Goal: Task Accomplishment & Management: Complete application form

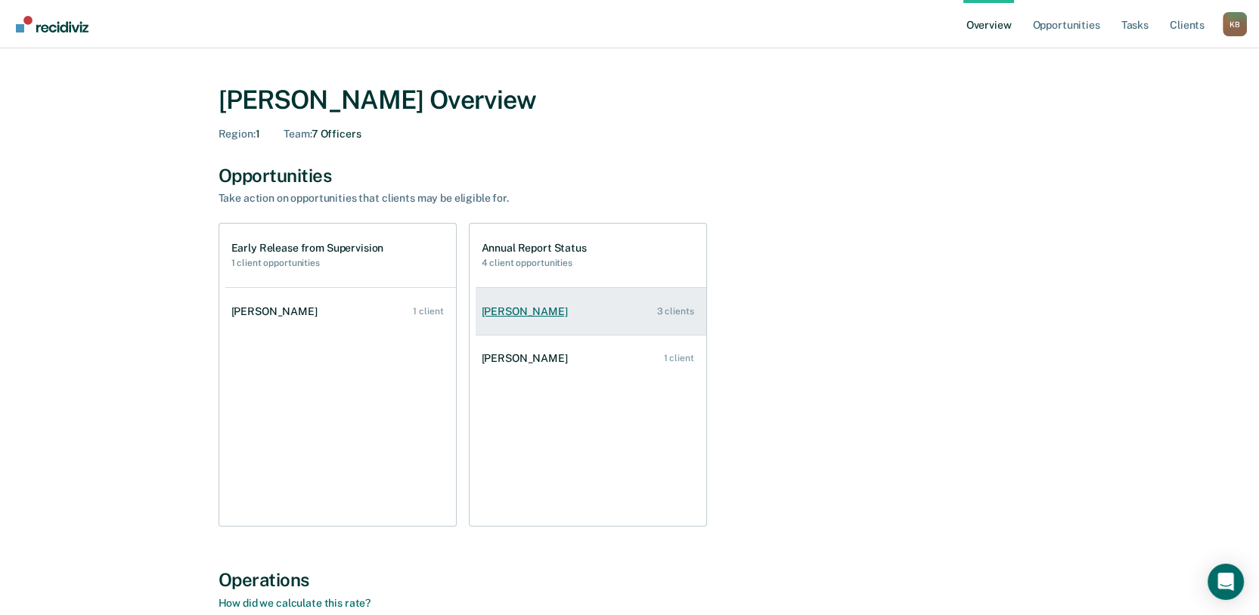
click at [482, 318] on div "[PERSON_NAME]" at bounding box center [528, 311] width 92 height 13
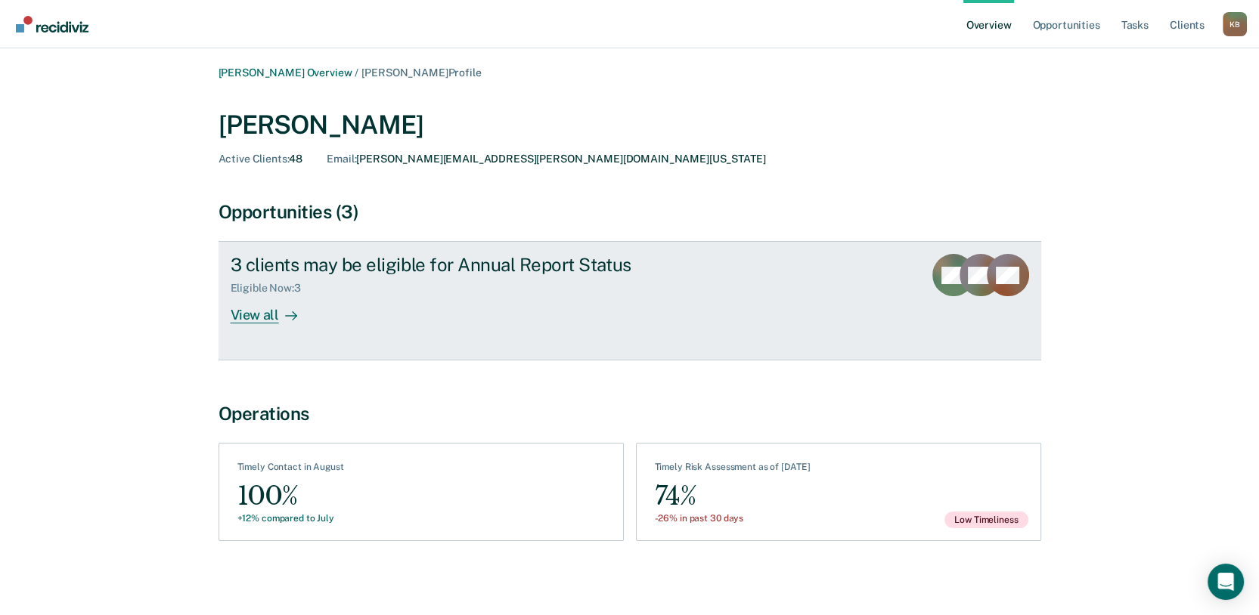
click at [231, 324] on div "View all" at bounding box center [273, 309] width 85 height 29
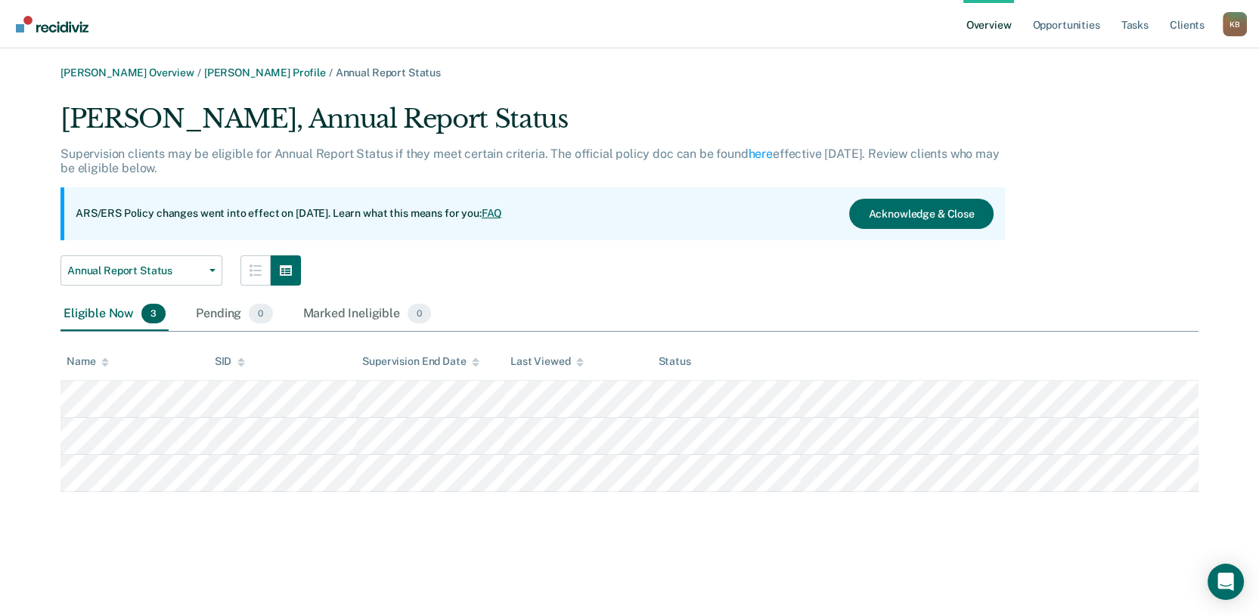
scroll to position [8, 0]
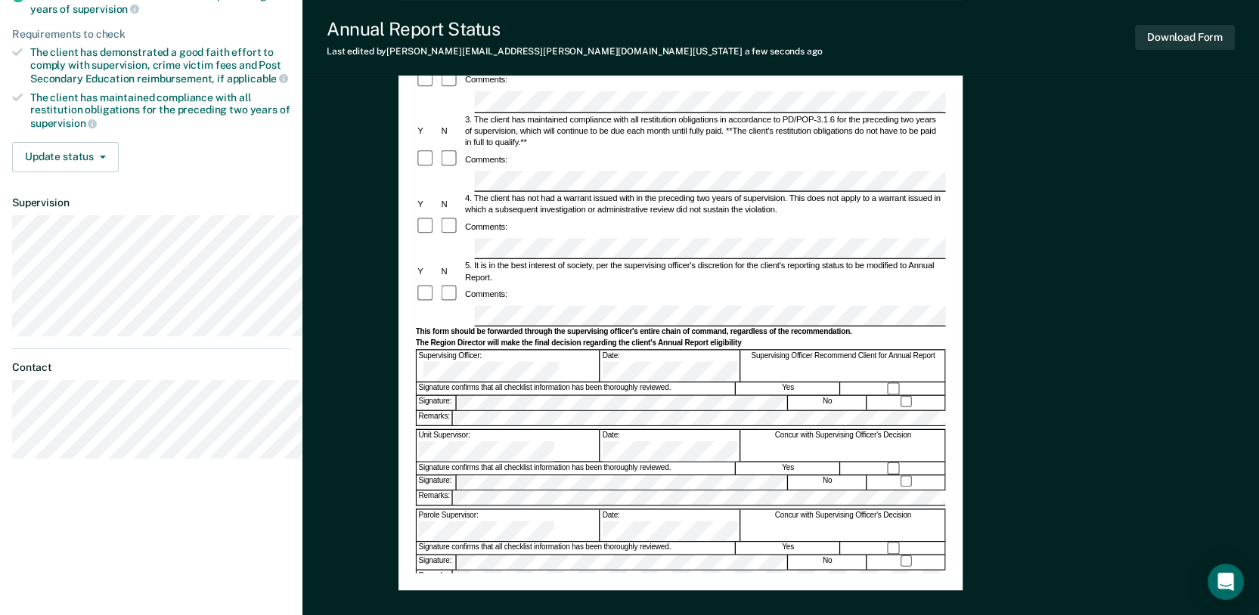
scroll to position [336, 0]
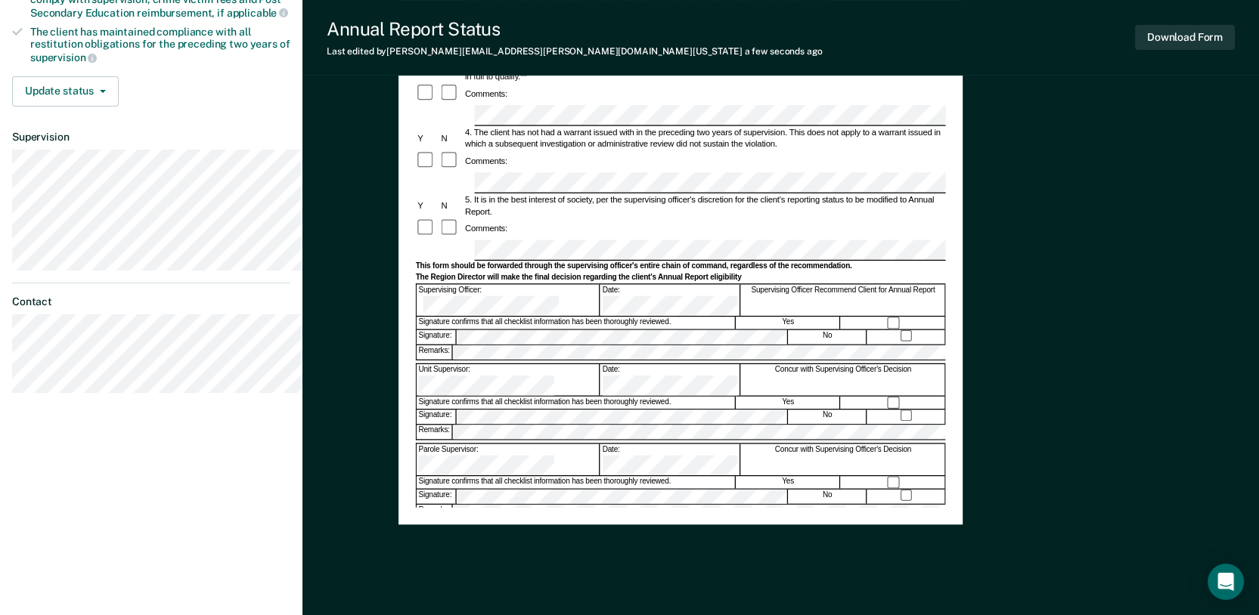
click at [740, 403] on form "Annual Reporting Checklist, Recommendation, and Determination Form Clients who …" at bounding box center [680, 248] width 530 height 883
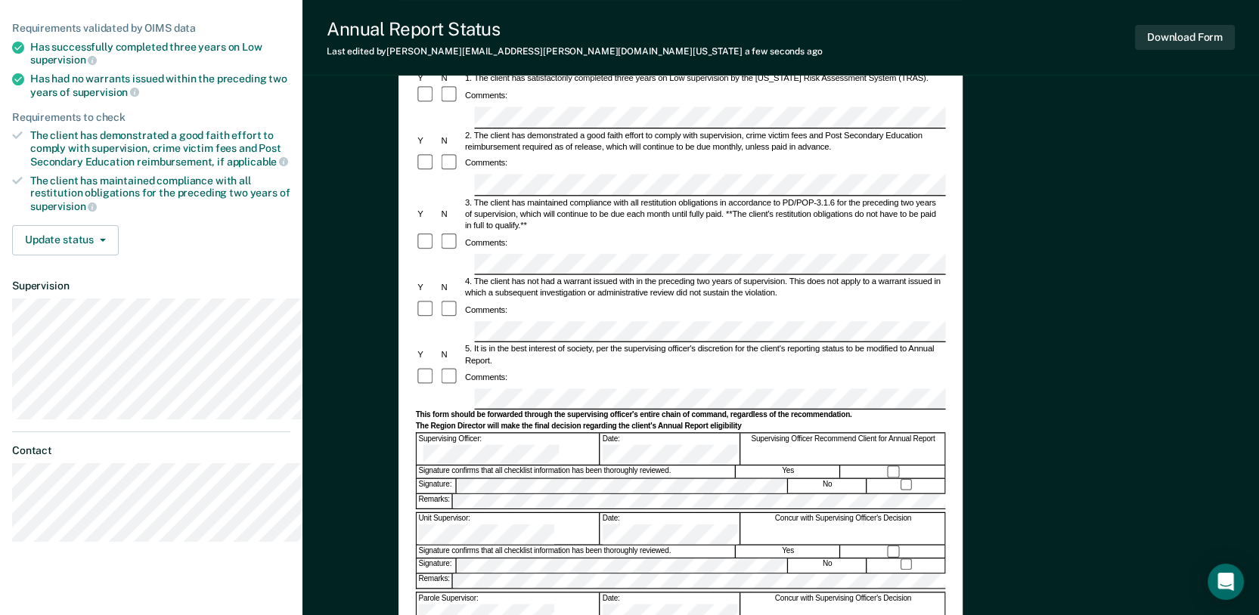
scroll to position [0, 0]
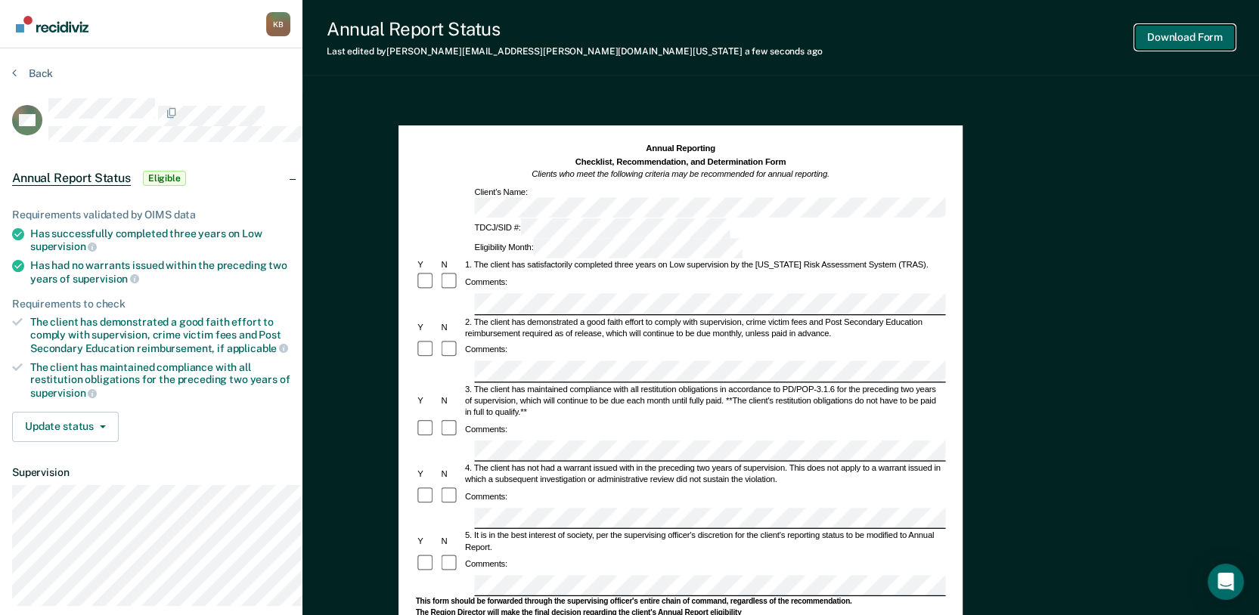
click at [1151, 47] on button "Download Form" at bounding box center [1185, 37] width 100 height 25
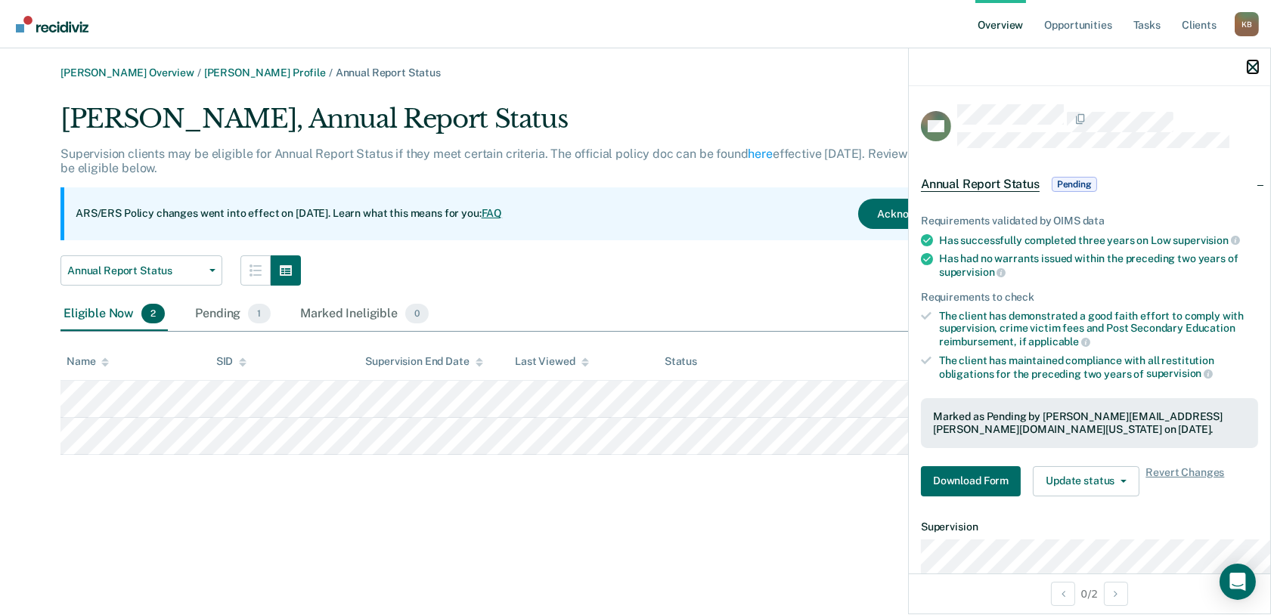
click at [1247, 73] on icon "button" at bounding box center [1252, 67] width 11 height 11
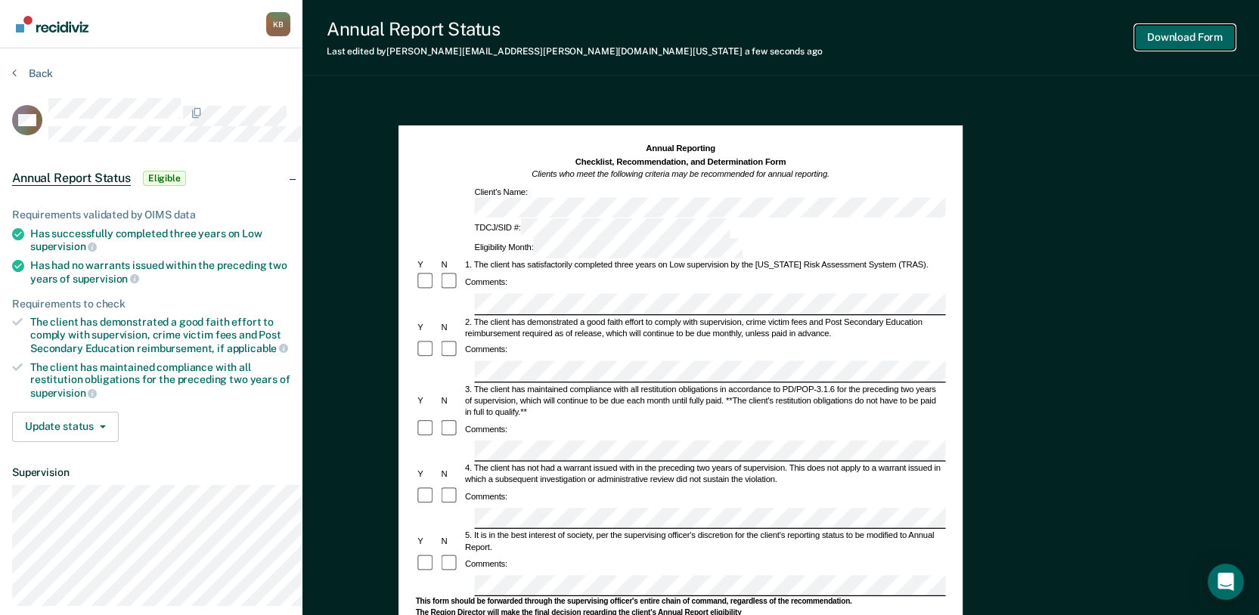
click at [1173, 42] on button "Download Form" at bounding box center [1185, 37] width 100 height 25
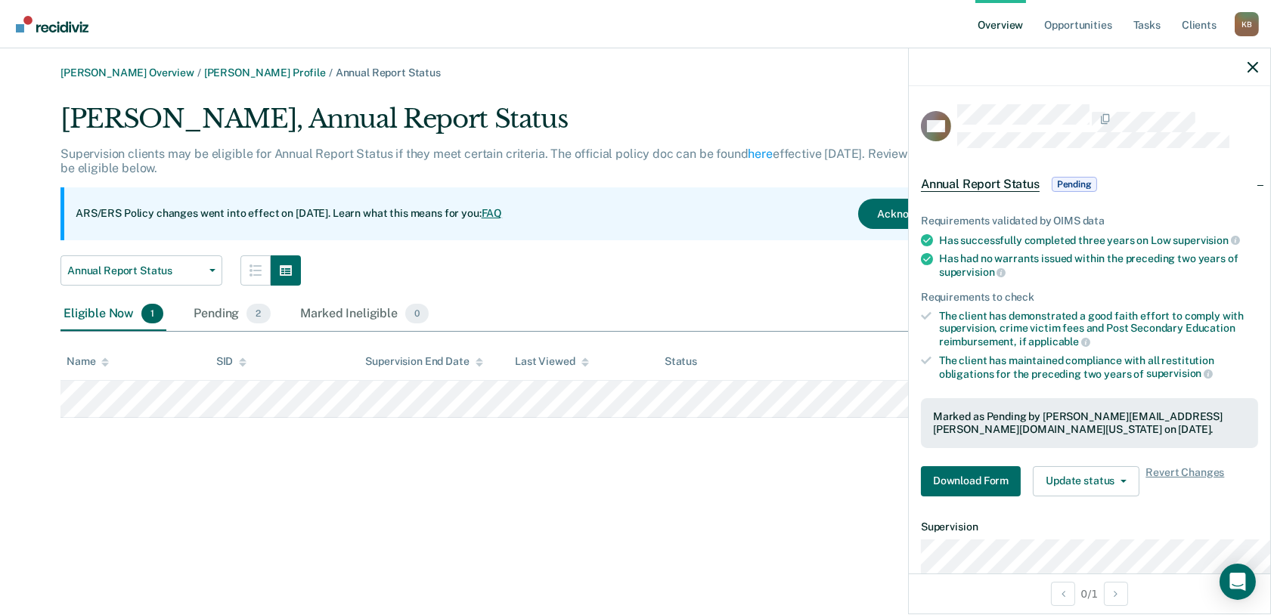
click at [1243, 82] on div at bounding box center [1089, 67] width 361 height 38
click at [1246, 73] on div at bounding box center [1089, 67] width 361 height 38
click at [1253, 73] on icon "button" at bounding box center [1252, 67] width 11 height 11
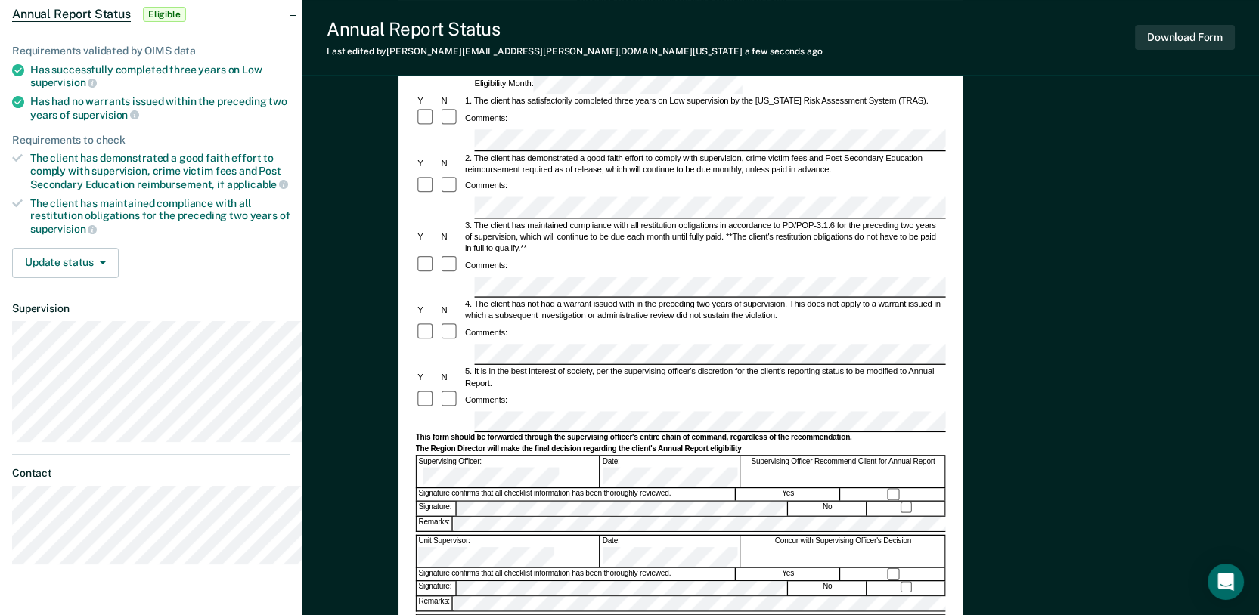
scroll to position [252, 0]
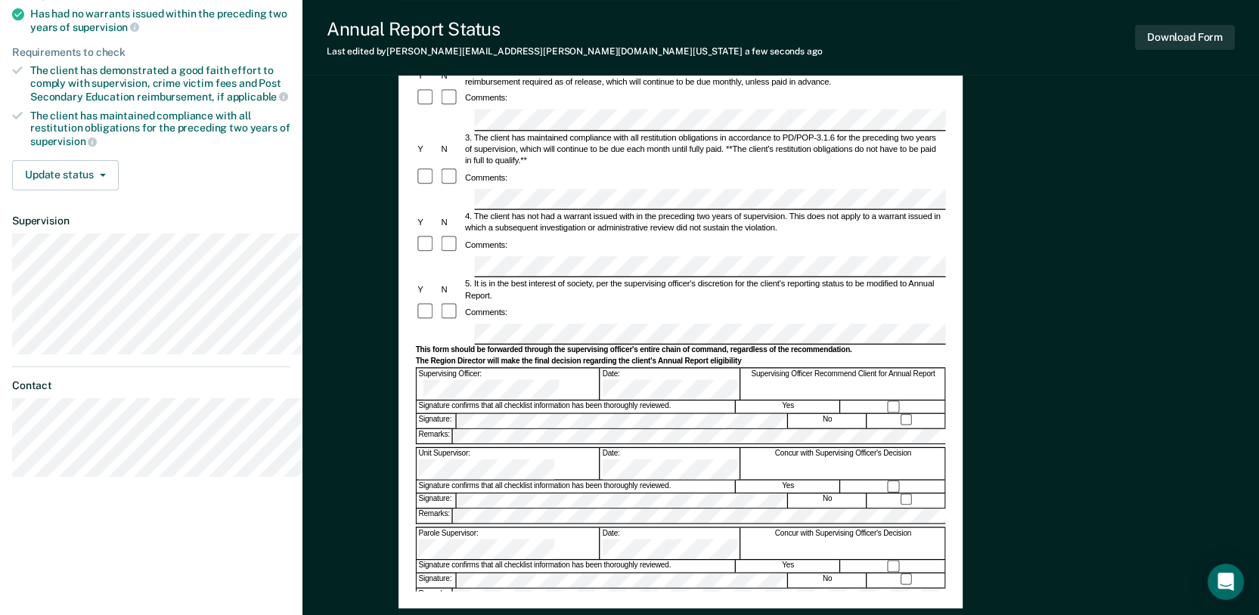
click at [600, 481] on div "Signature confirms that all checklist information has been thoroughly reviewed." at bounding box center [575, 487] width 319 height 12
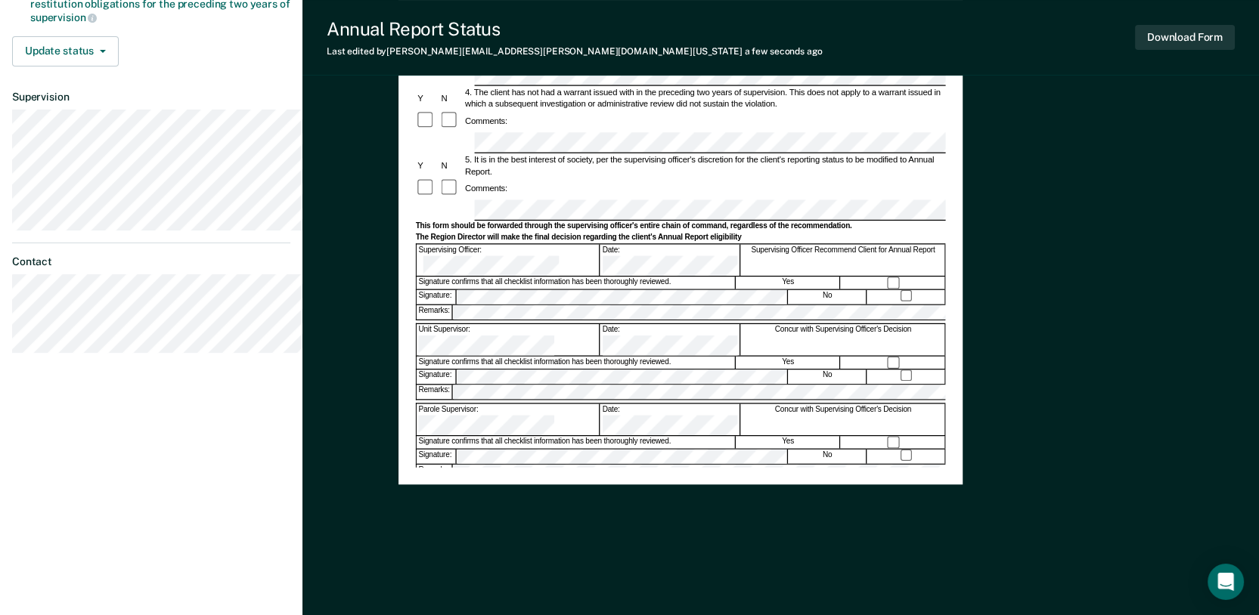
scroll to position [0, 0]
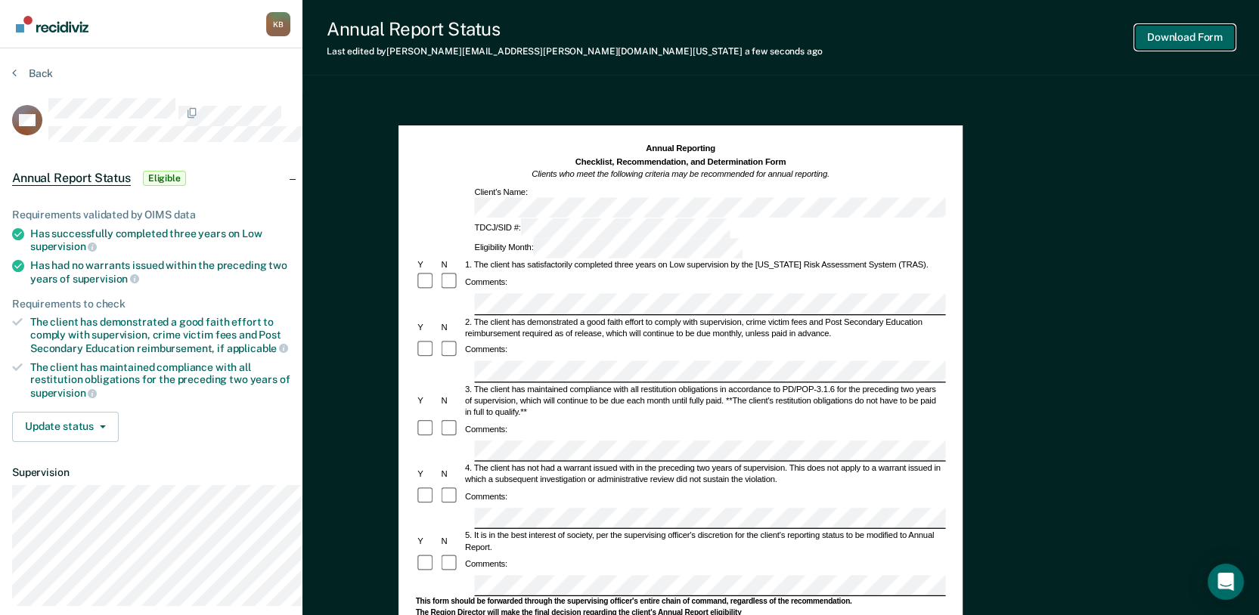
click at [1135, 50] on button "Download Form" at bounding box center [1185, 37] width 100 height 25
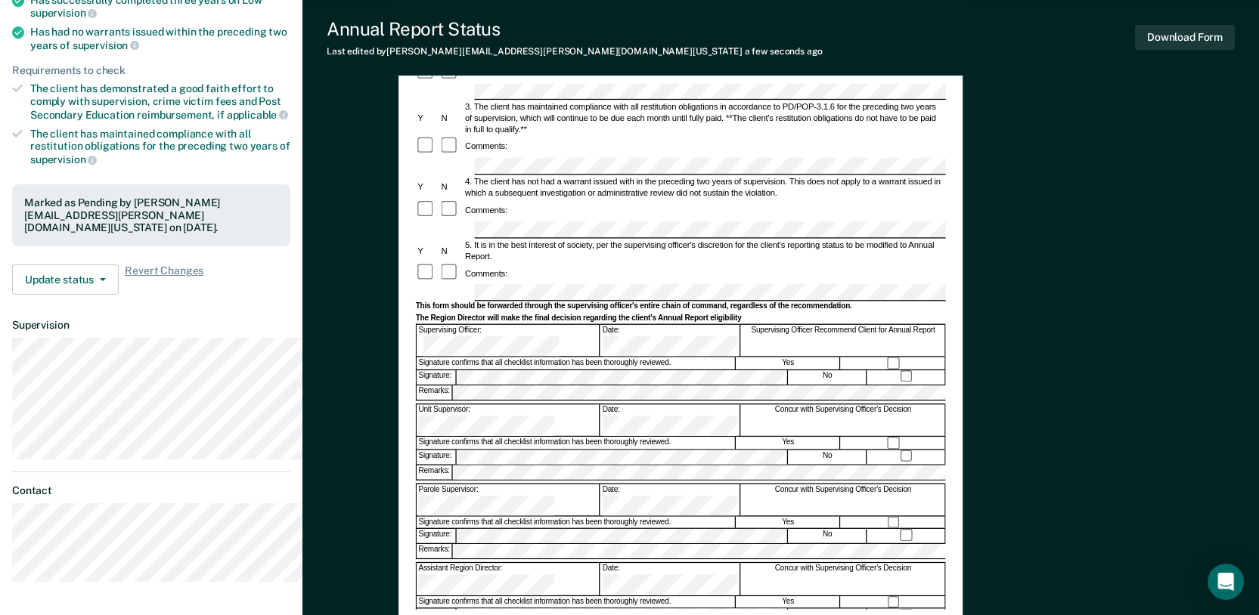
scroll to position [336, 0]
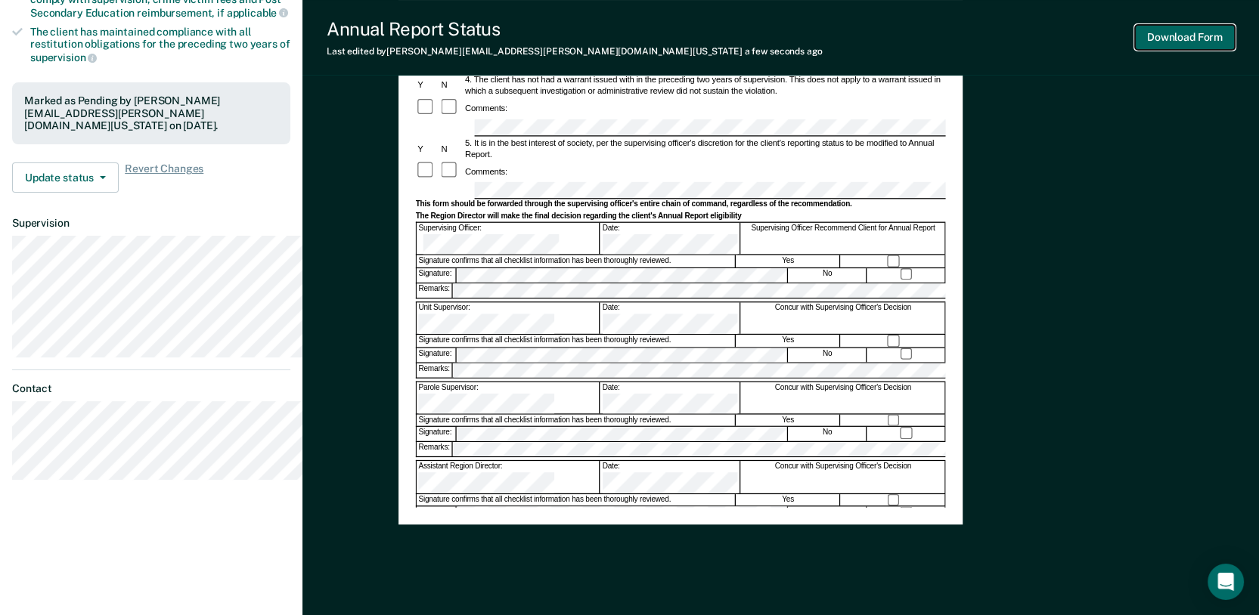
click at [1148, 49] on button "Download Form" at bounding box center [1185, 37] width 100 height 25
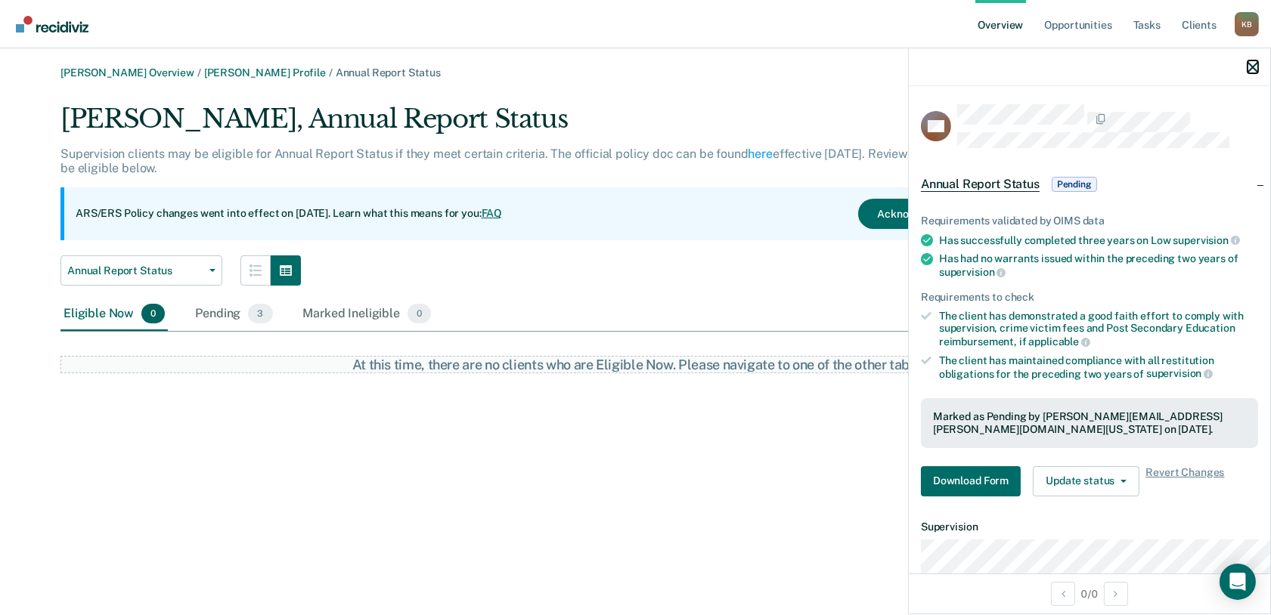
click at [1252, 73] on icon "button" at bounding box center [1252, 67] width 11 height 11
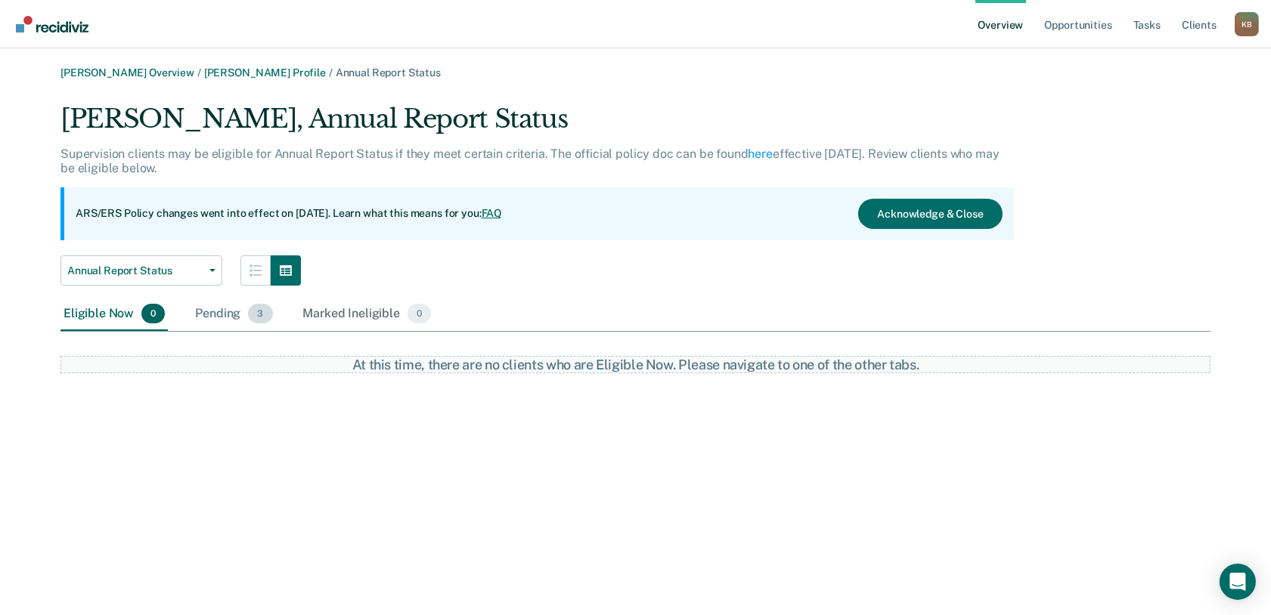
click at [273, 331] on div "Pending 3" at bounding box center [233, 314] width 83 height 33
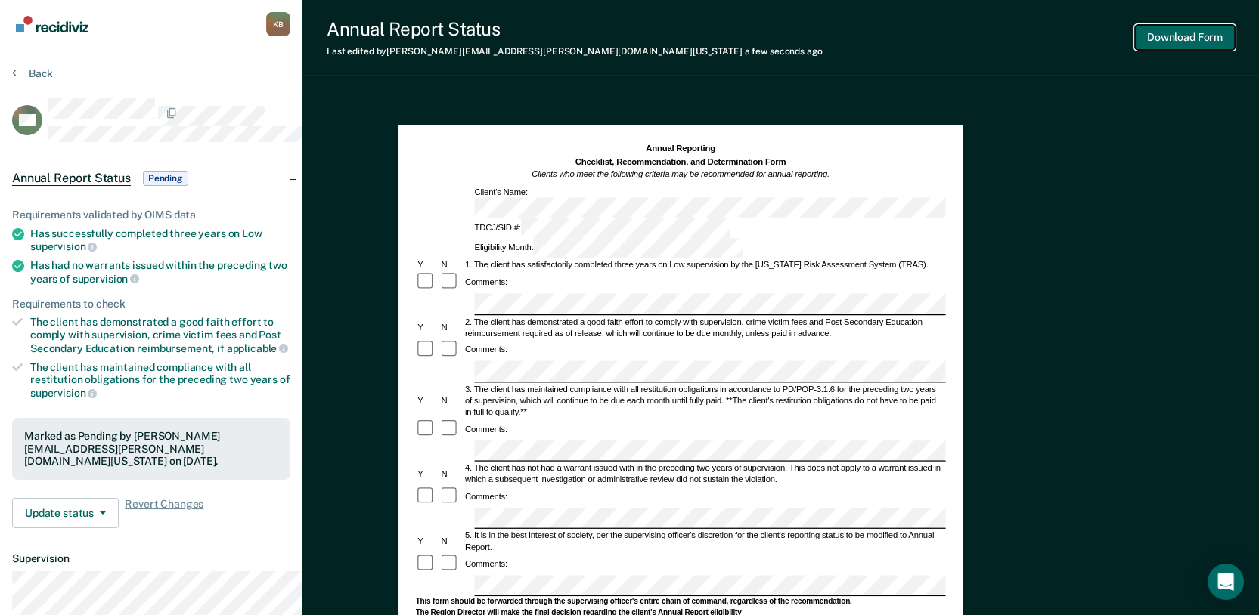
click at [1161, 42] on button "Download Form" at bounding box center [1185, 37] width 100 height 25
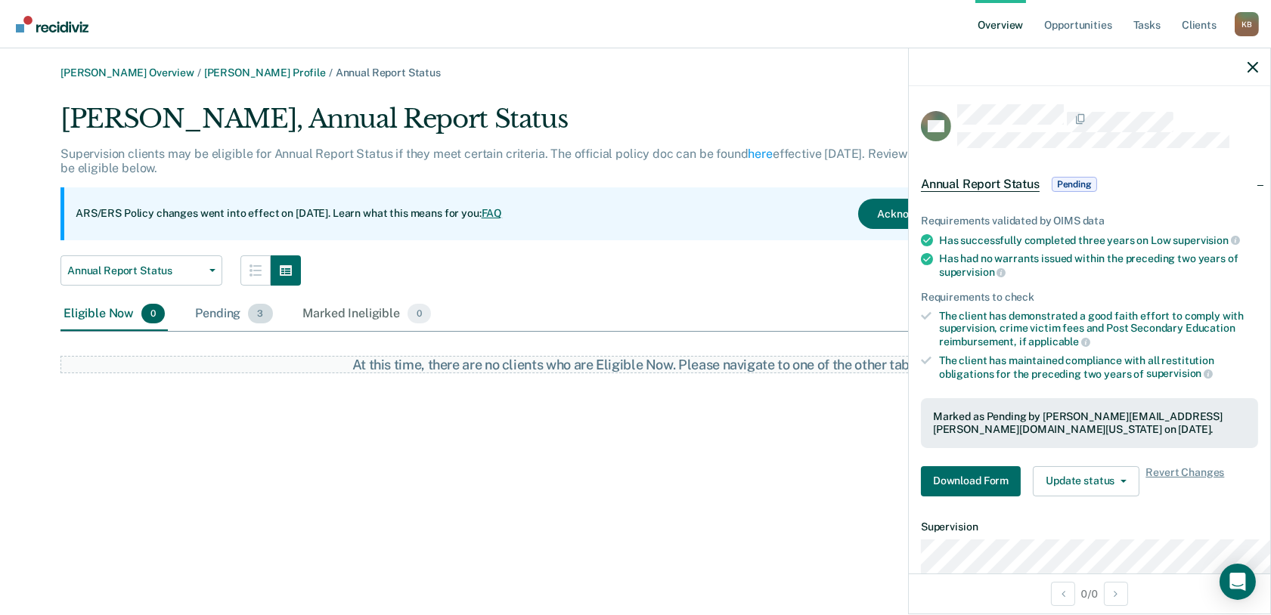
click at [256, 331] on div "Pending 3" at bounding box center [233, 314] width 83 height 33
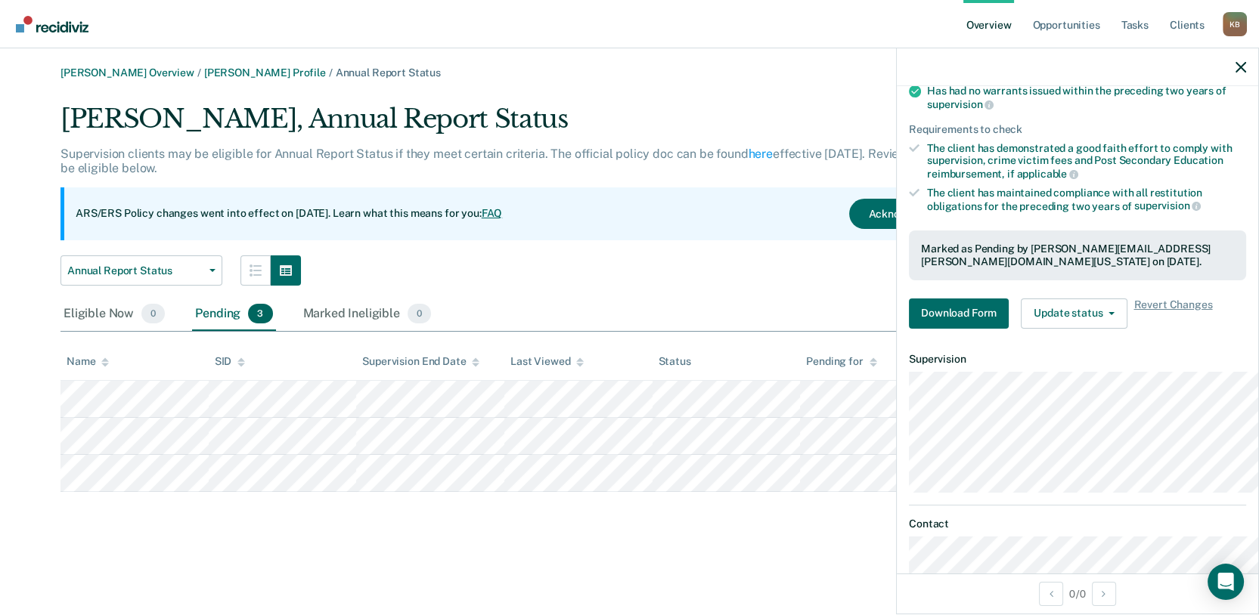
scroll to position [336, 0]
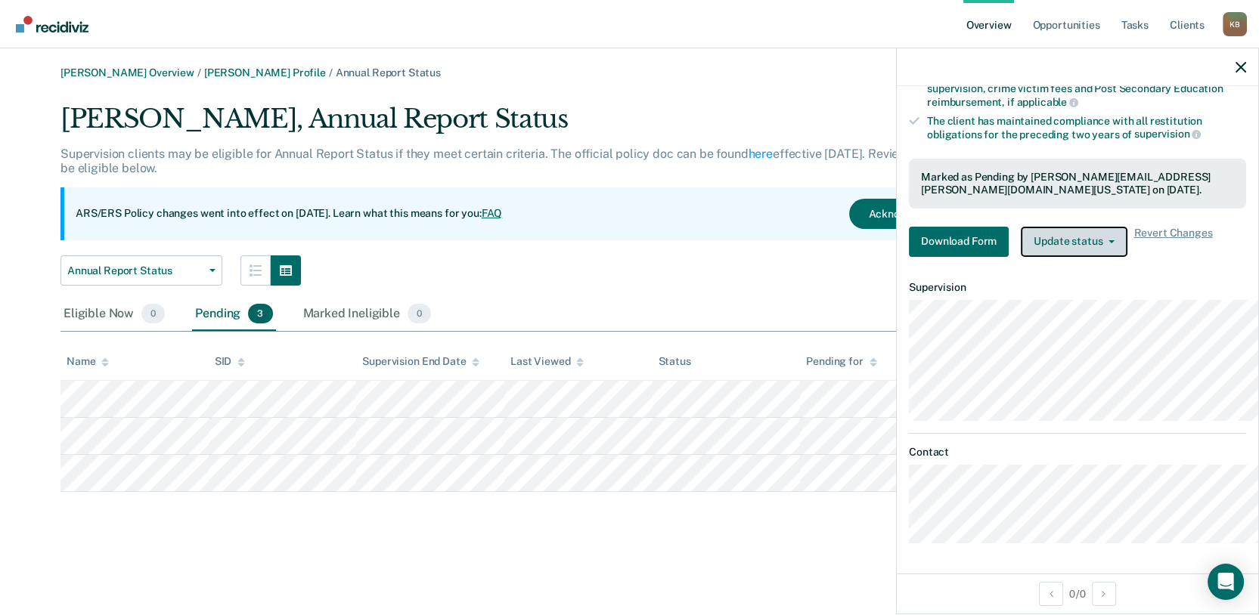
click at [1021, 235] on button "Update status" at bounding box center [1074, 242] width 107 height 30
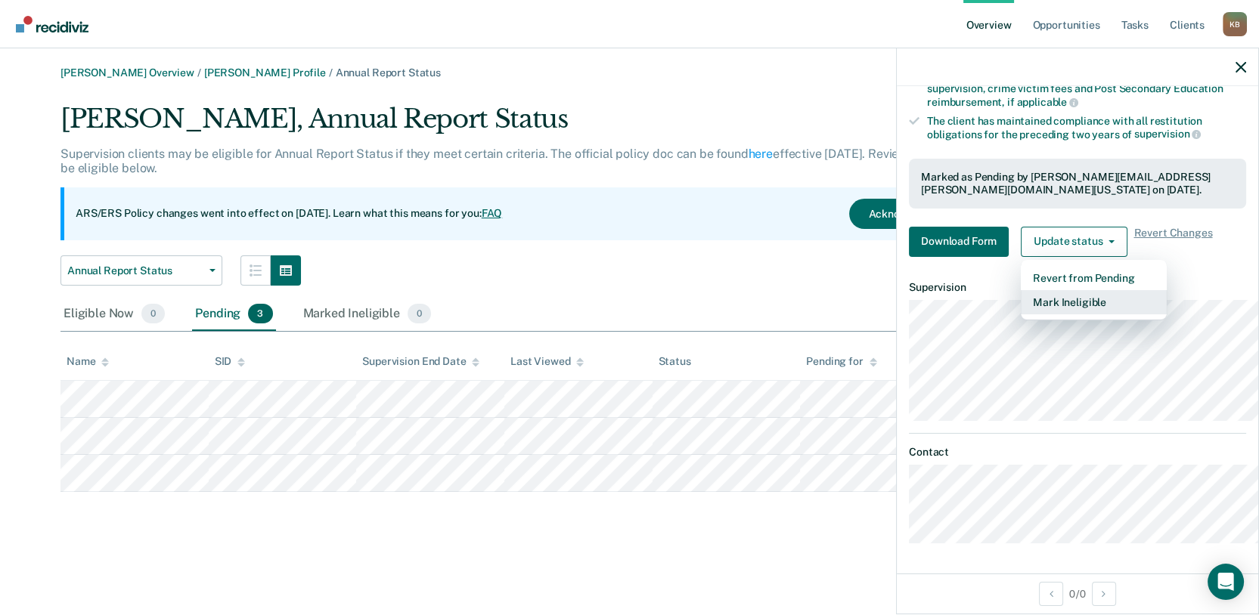
click at [1021, 314] on button "Mark Ineligible" at bounding box center [1094, 302] width 146 height 24
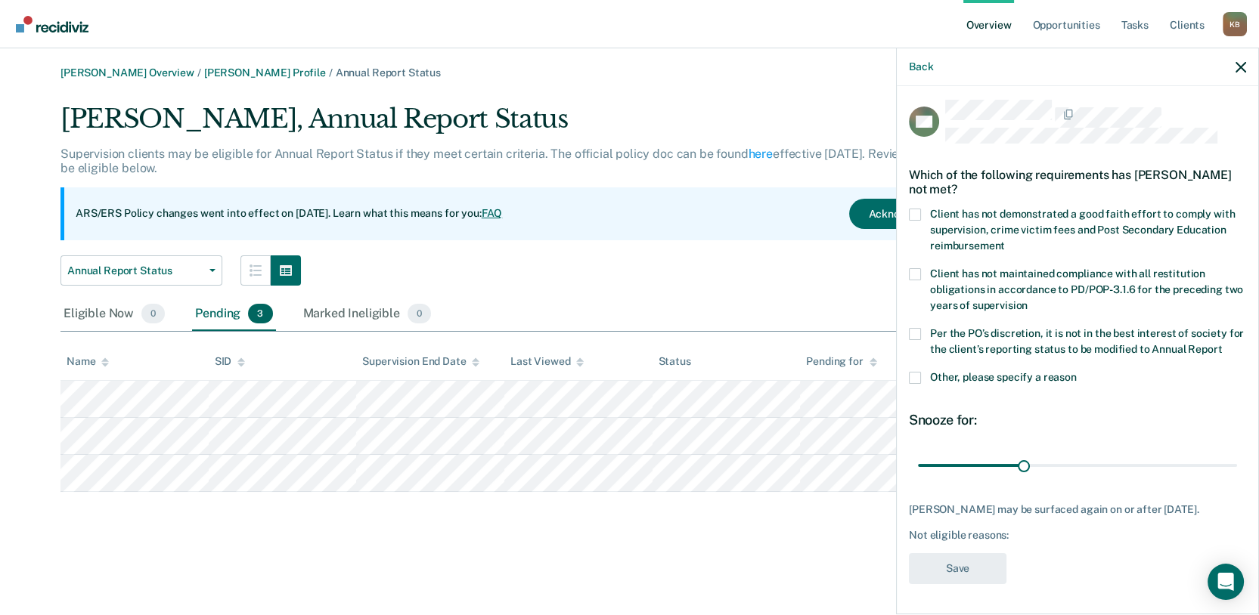
scroll to position [20, 0]
click at [909, 221] on span at bounding box center [915, 215] width 12 height 12
click at [1005, 240] on input "Client has not demonstrated a good faith effort to comply with supervision, cri…" at bounding box center [1005, 240] width 0 height 0
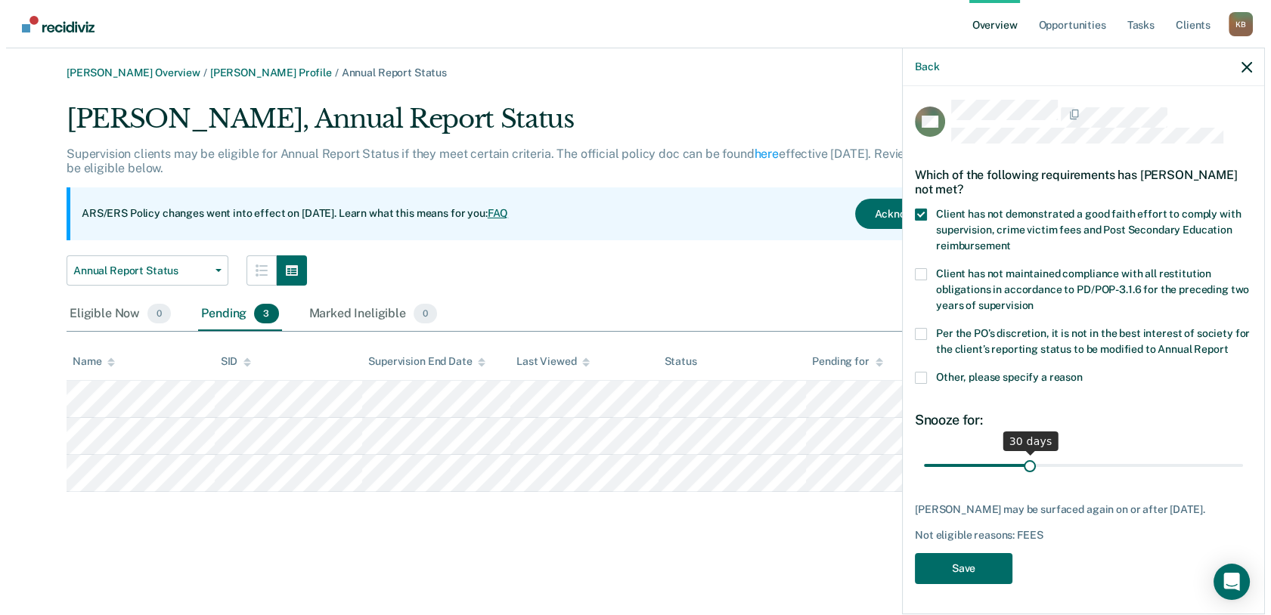
scroll to position [104, 0]
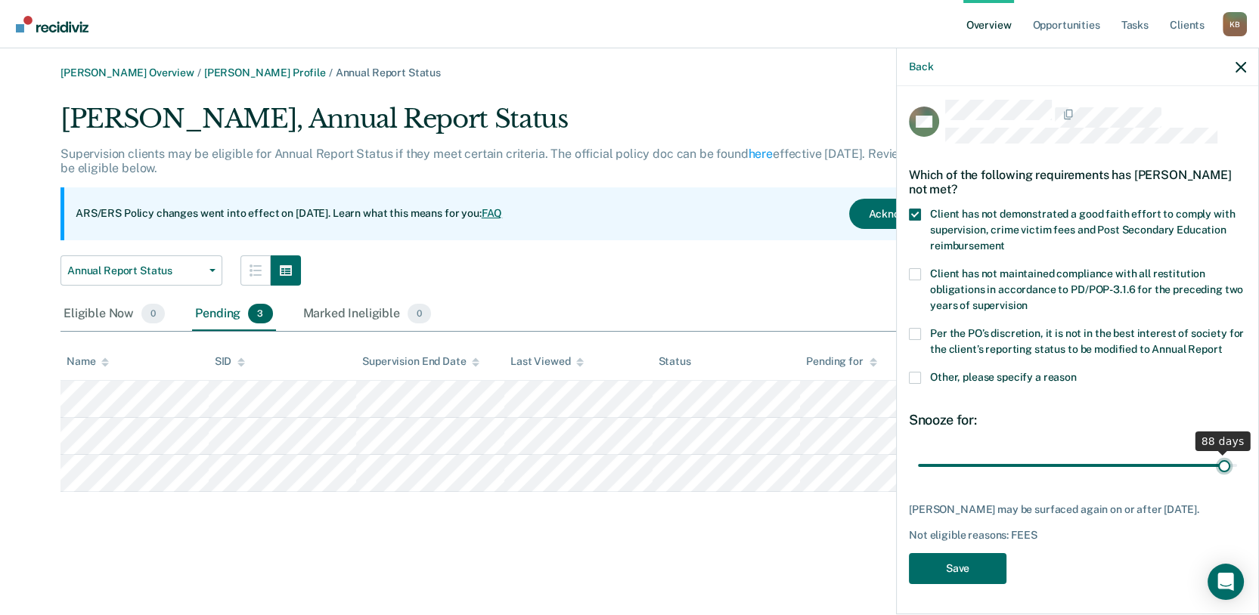
click at [1206, 453] on input "range" at bounding box center [1077, 466] width 319 height 26
drag, startPoint x: 1214, startPoint y: 440, endPoint x: 1217, endPoint y: 432, distance: 8.8
type input "90"
click at [1214, 453] on input "range" at bounding box center [1077, 466] width 319 height 26
click at [909, 576] on button "Save" at bounding box center [958, 568] width 98 height 31
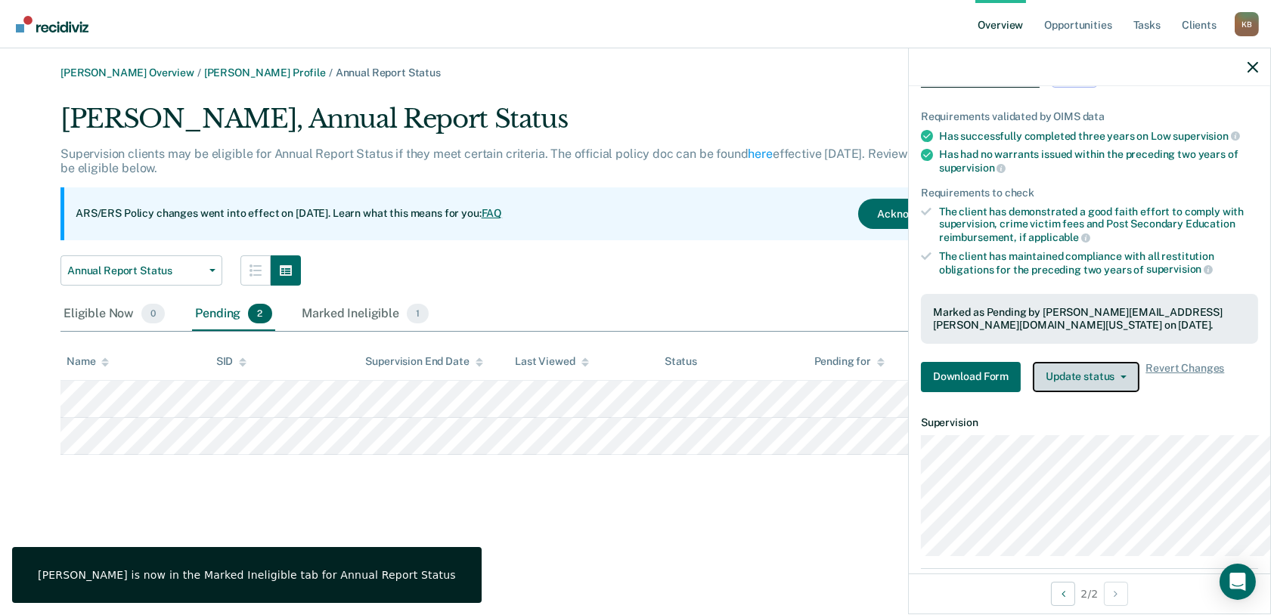
click at [1060, 392] on button "Update status" at bounding box center [1086, 377] width 107 height 30
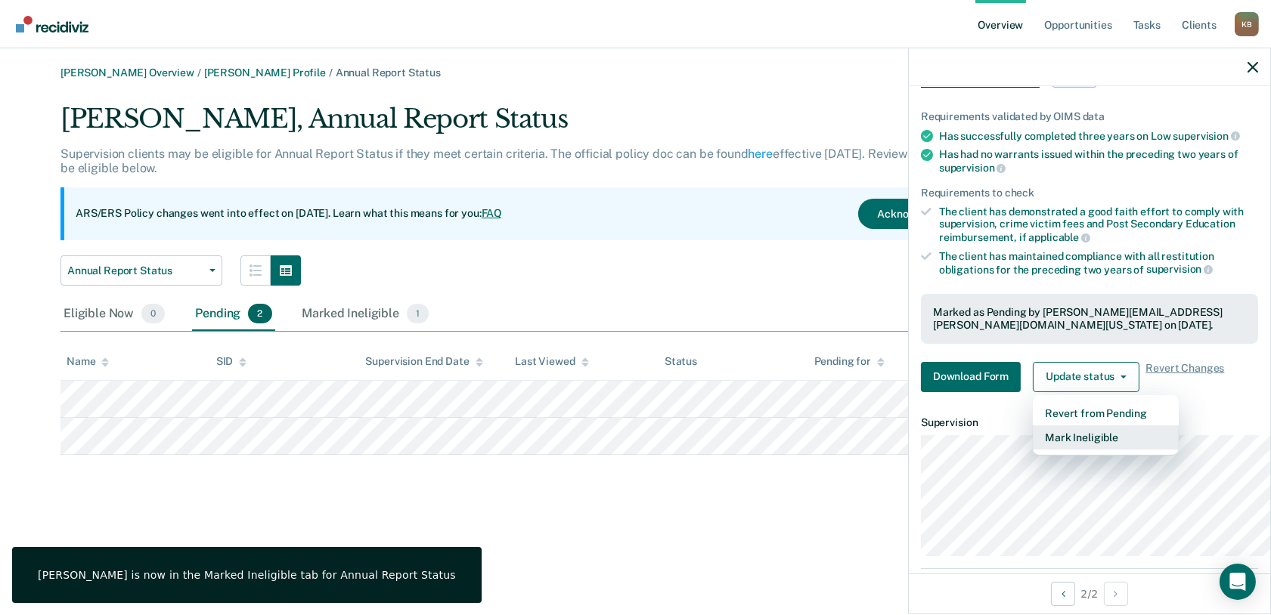
click at [1039, 450] on button "Mark Ineligible" at bounding box center [1106, 438] width 146 height 24
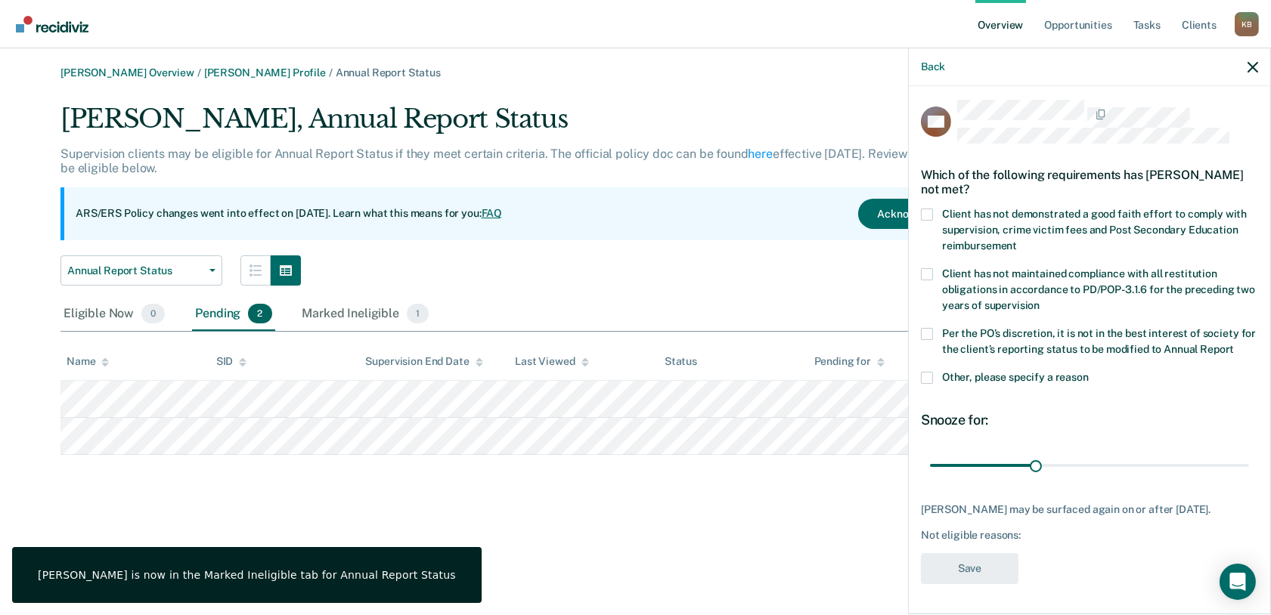
scroll to position [120, 0]
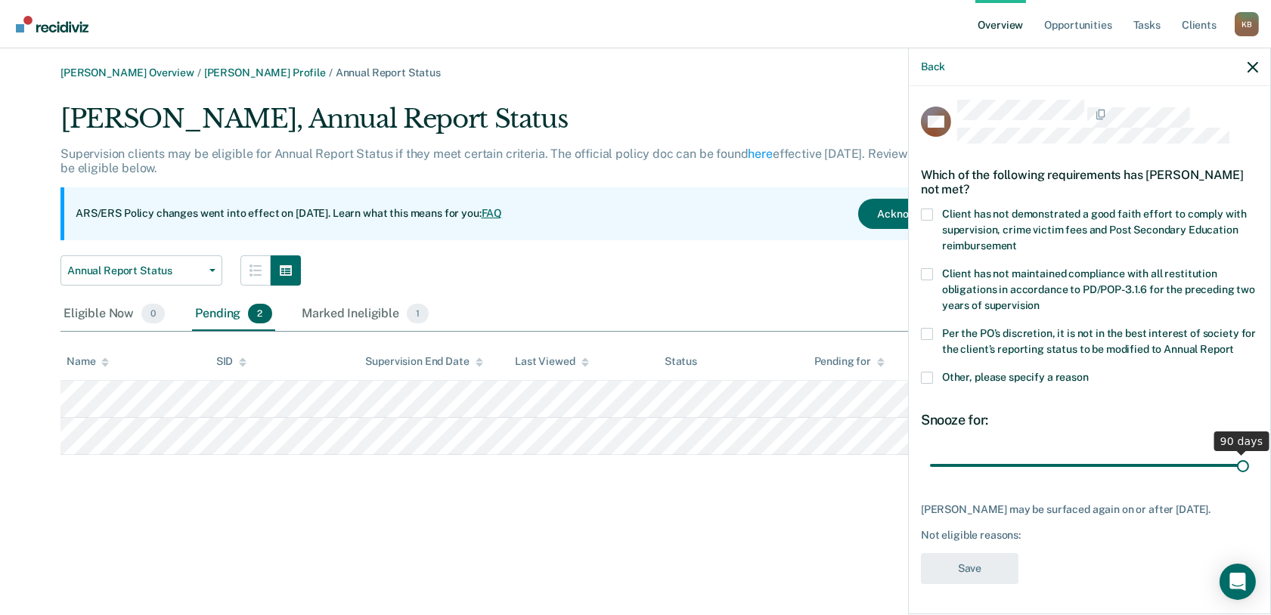
drag, startPoint x: 980, startPoint y: 422, endPoint x: 1289, endPoint y: 429, distance: 309.3
type input "90"
click at [1249, 453] on input "range" at bounding box center [1089, 466] width 319 height 26
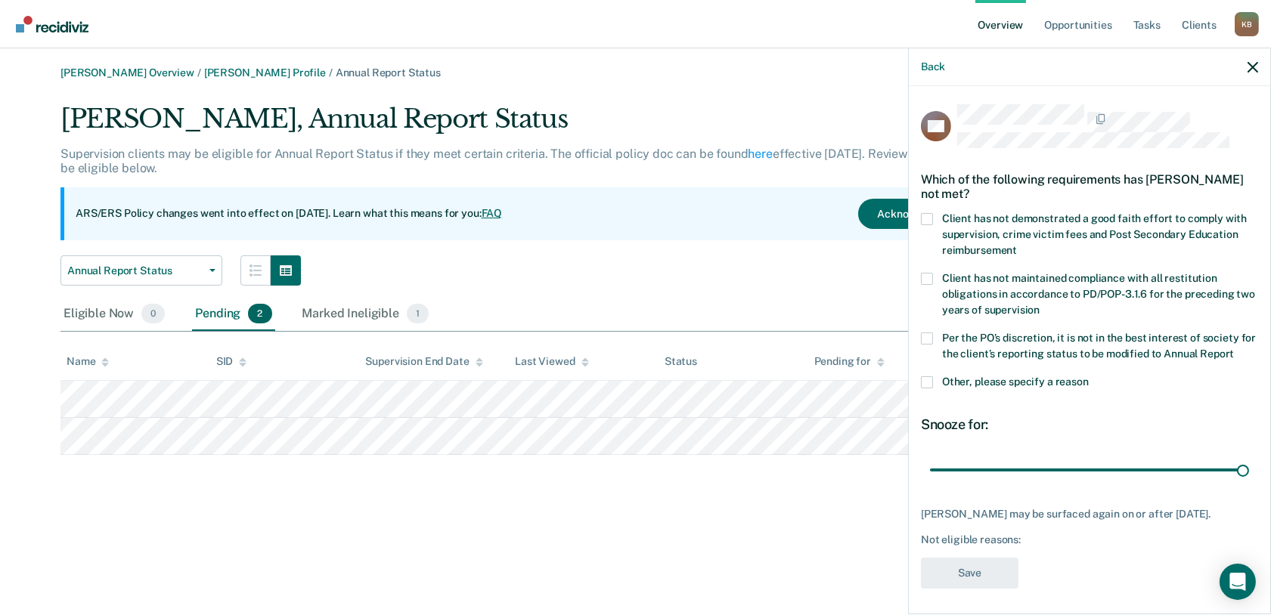
click at [921, 254] on label "Client has not demonstrated a good faith effort to comply with supervision, cri…" at bounding box center [1089, 237] width 337 height 48
click at [1017, 245] on input "Client has not demonstrated a good faith effort to comply with supervision, cri…" at bounding box center [1017, 245] width 0 height 0
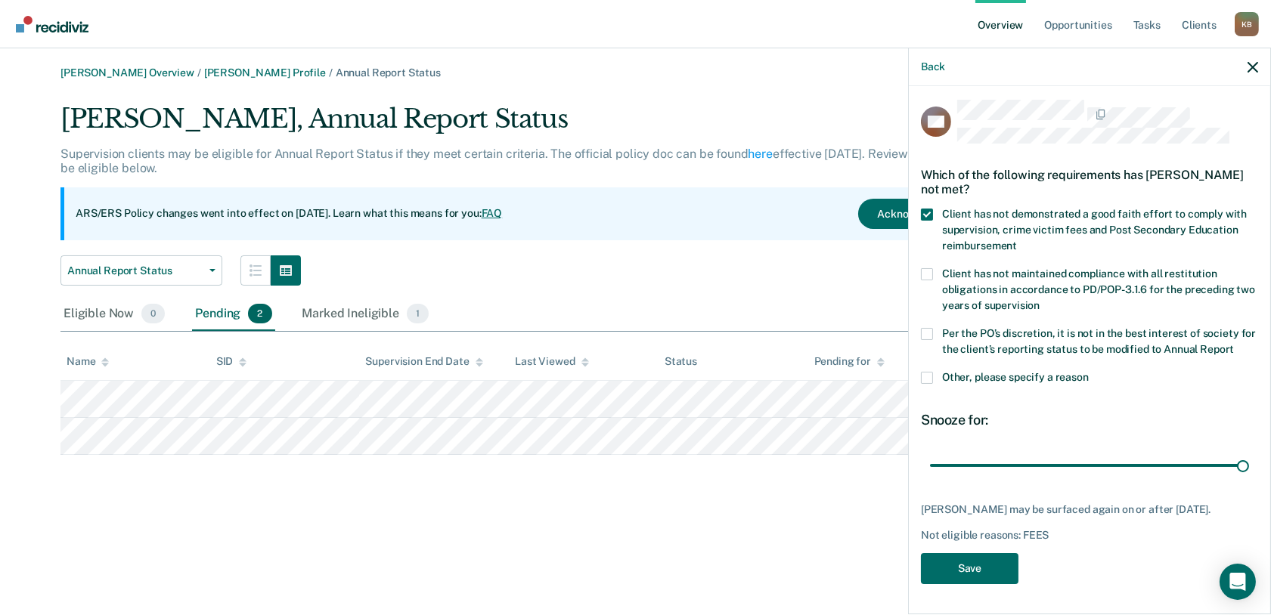
scroll to position [120, 0]
click at [921, 567] on button "Save" at bounding box center [970, 568] width 98 height 31
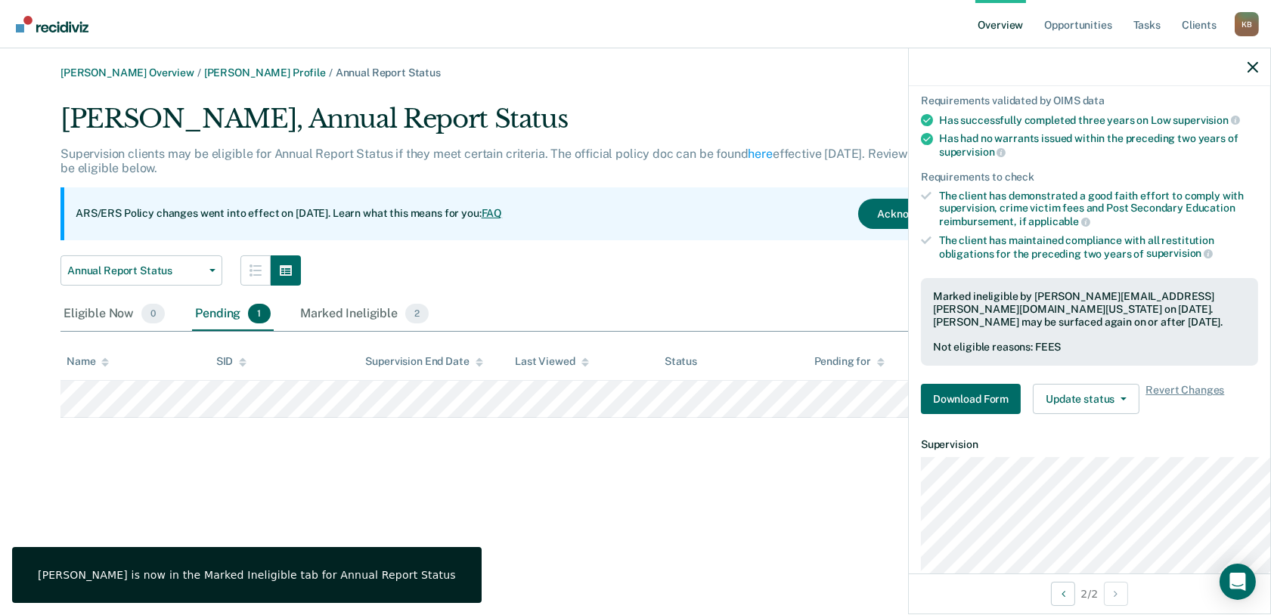
click at [698, 537] on div "[PERSON_NAME] Overview / [PERSON_NAME] Profile / Annual Report Status [PERSON_N…" at bounding box center [635, 317] width 1234 height 500
